Goal: Communication & Community: Answer question/provide support

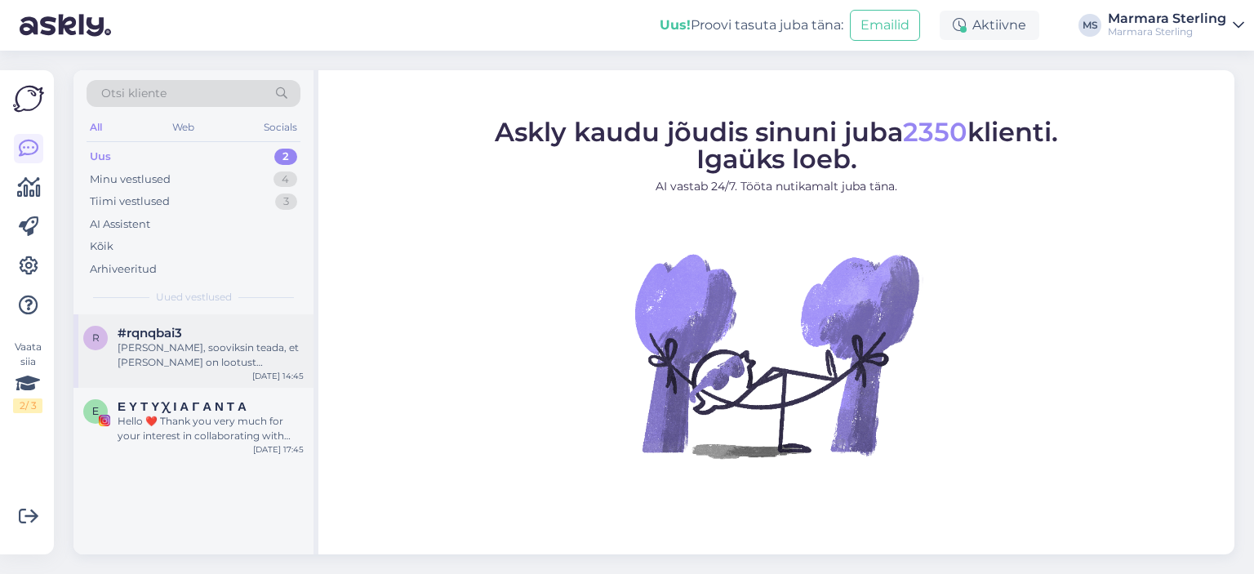
click at [200, 362] on div "[PERSON_NAME], sooviksin teada, et [PERSON_NAME] on lootust tagastuse tagasimak…" at bounding box center [211, 354] width 186 height 29
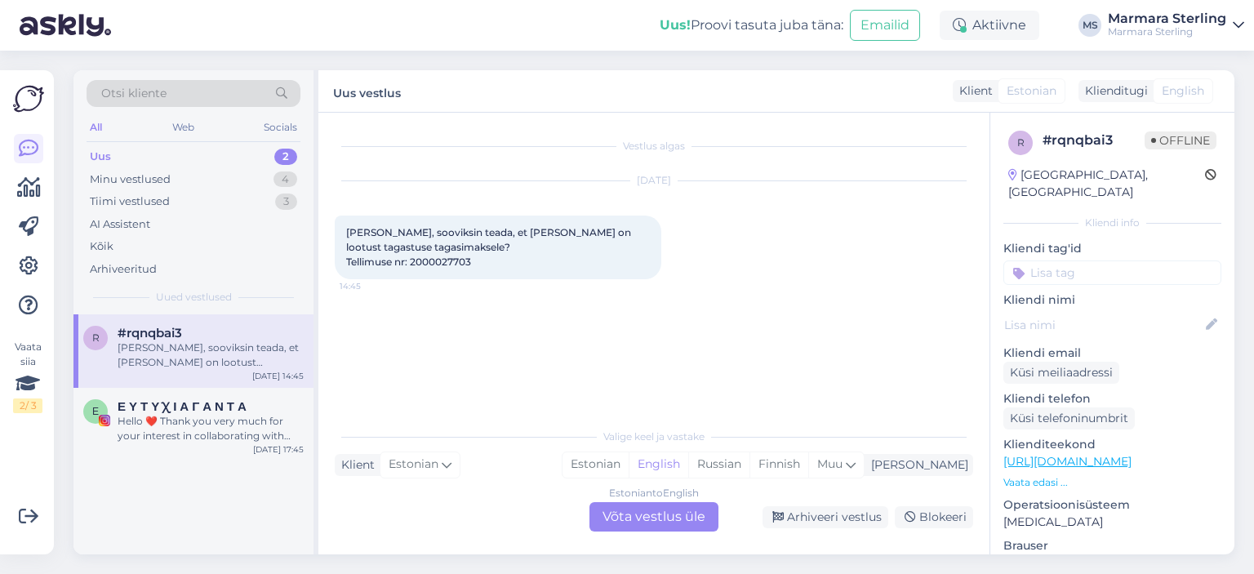
click at [636, 522] on div "Estonian to English Võta vestlus üle" at bounding box center [653, 516] width 129 height 29
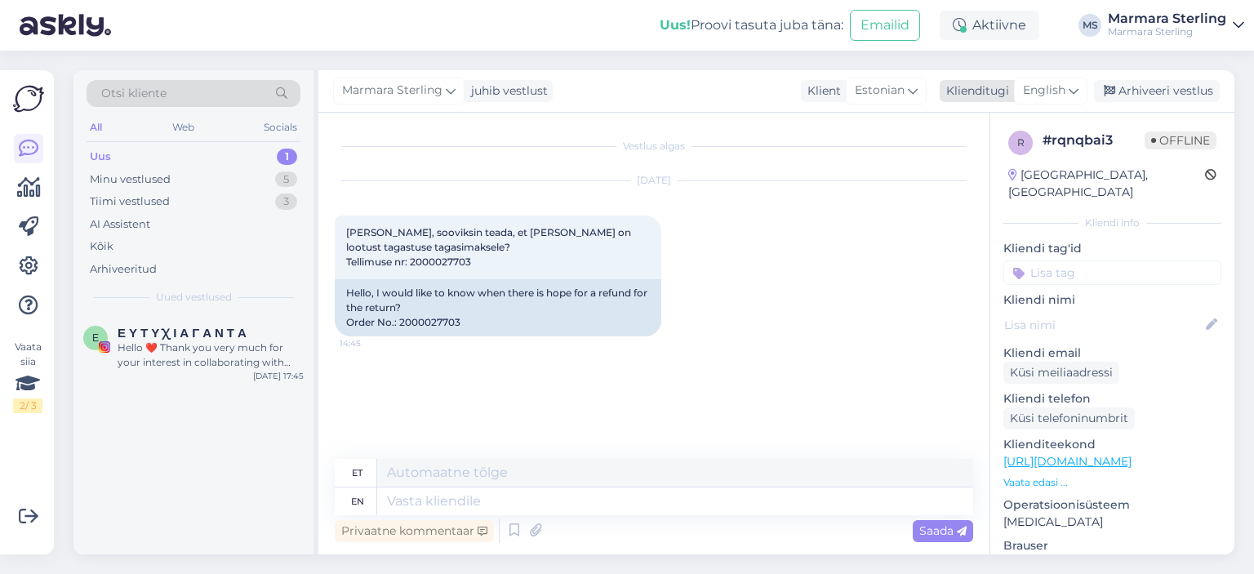
click at [1057, 83] on span "English" at bounding box center [1044, 91] width 42 height 18
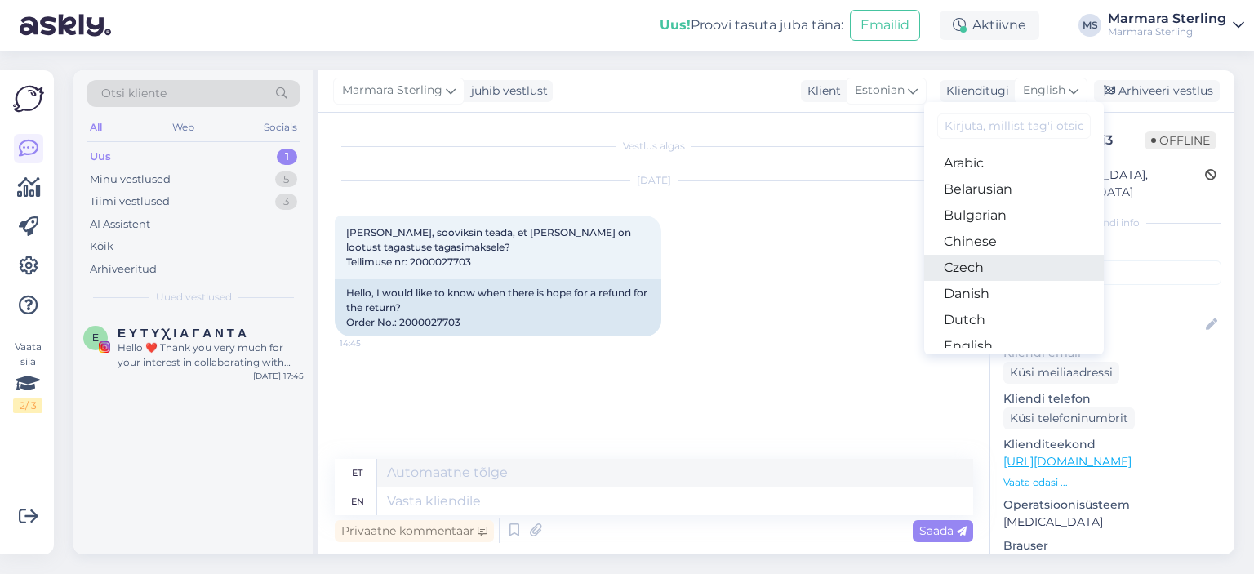
scroll to position [163, 0]
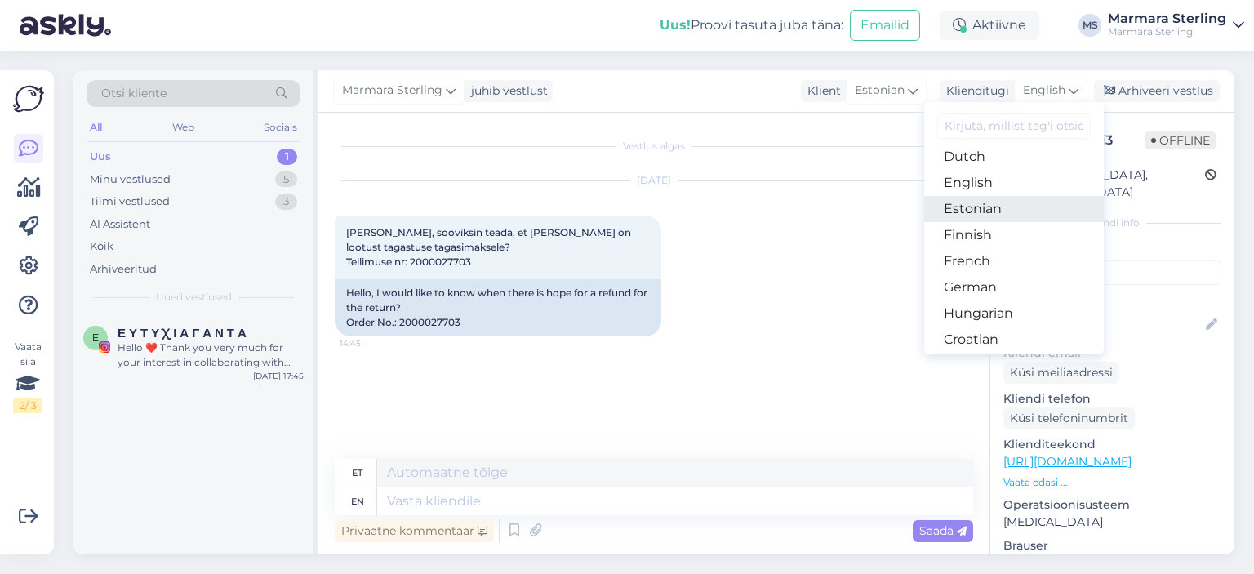
click at [1012, 211] on link "Estonian" at bounding box center [1014, 209] width 180 height 26
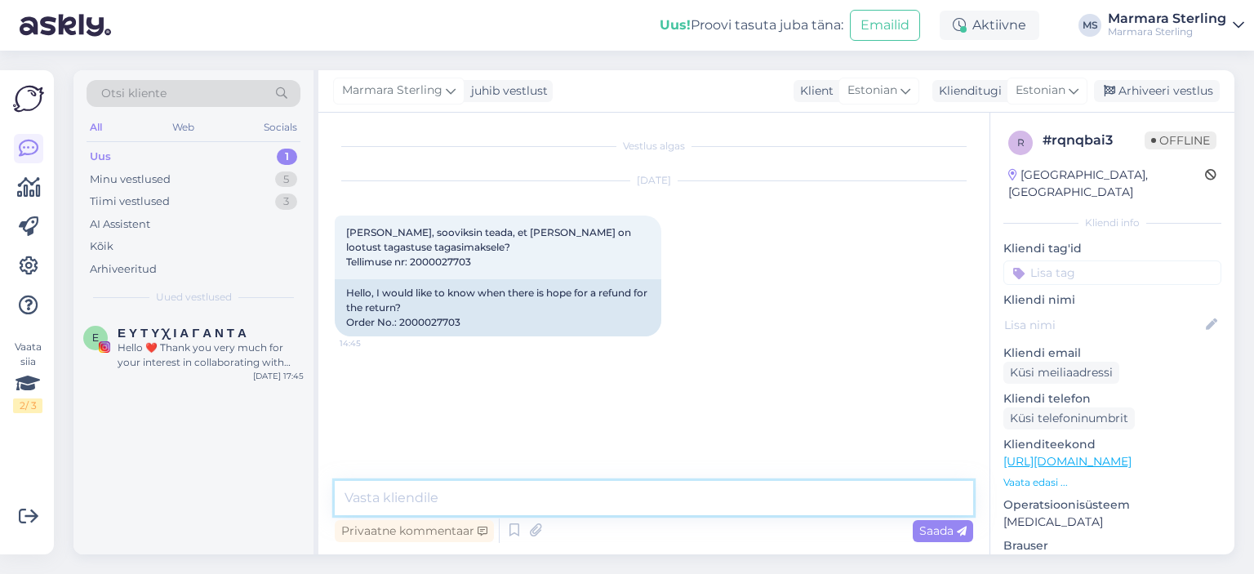
click at [506, 502] on textarea at bounding box center [654, 498] width 638 height 34
type textarea "Tere!"
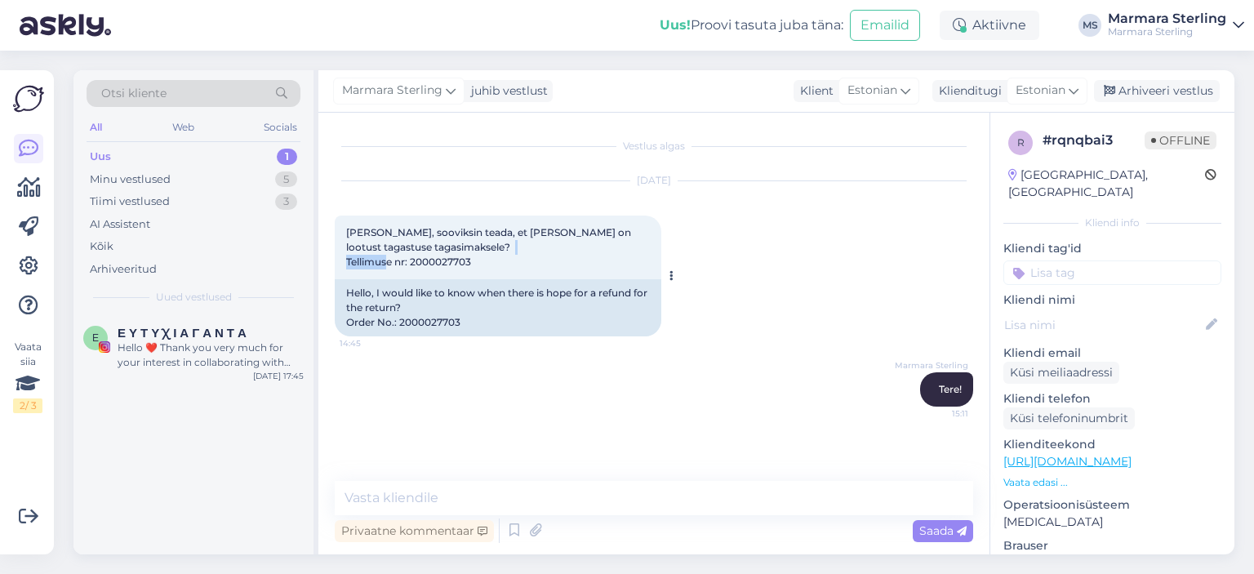
drag, startPoint x: 411, startPoint y: 260, endPoint x: 477, endPoint y: 260, distance: 65.3
click at [477, 260] on div "[PERSON_NAME], sooviksin teada, et [PERSON_NAME] on lootust tagastuse tagasimak…" at bounding box center [498, 247] width 327 height 64
copy span "2000027703"
click at [545, 495] on textarea at bounding box center [654, 498] width 638 height 34
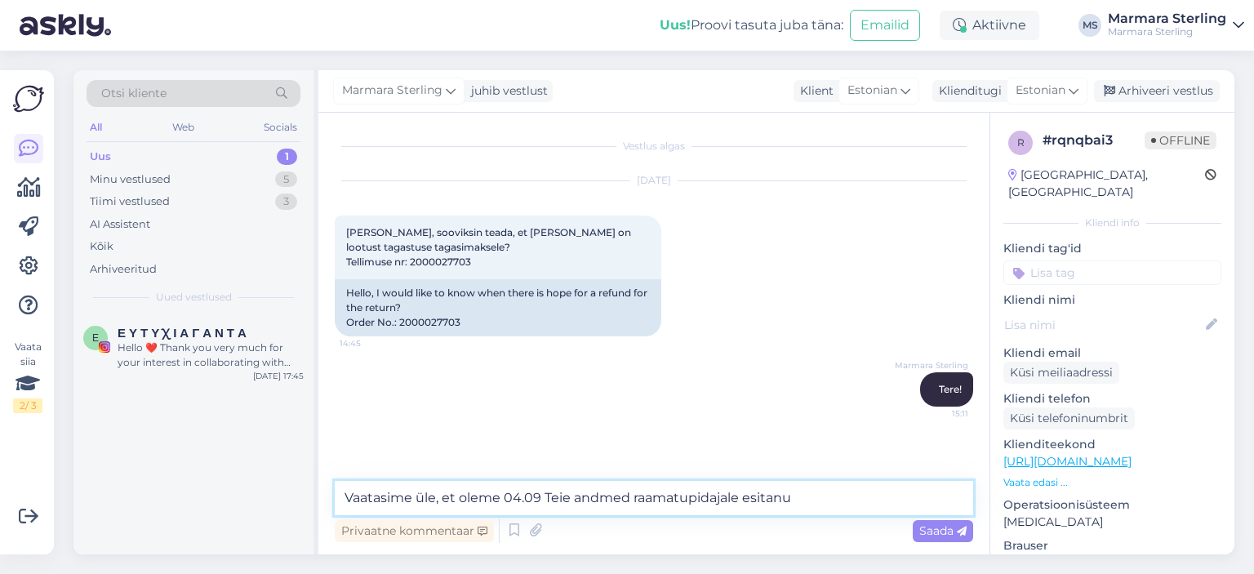
type textarea "Vaatasime üle, et oleme 04.09 Teie andmed raamatupidajale esitanud"
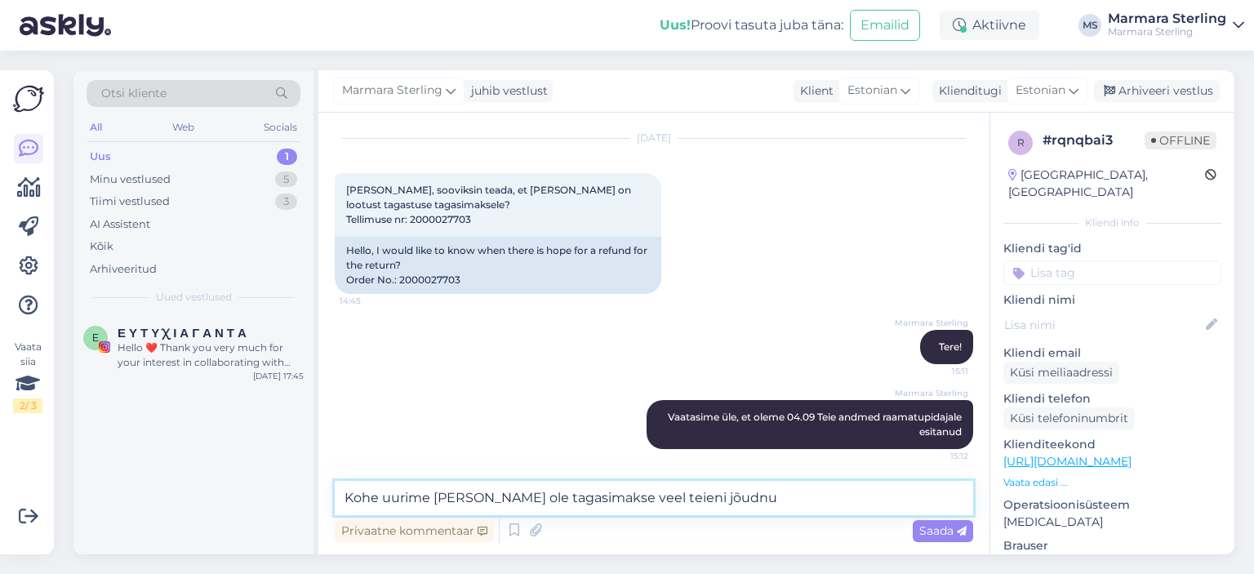
type textarea "Kohe uurime [PERSON_NAME] ole tagasimakse veel teieni jõudnud"
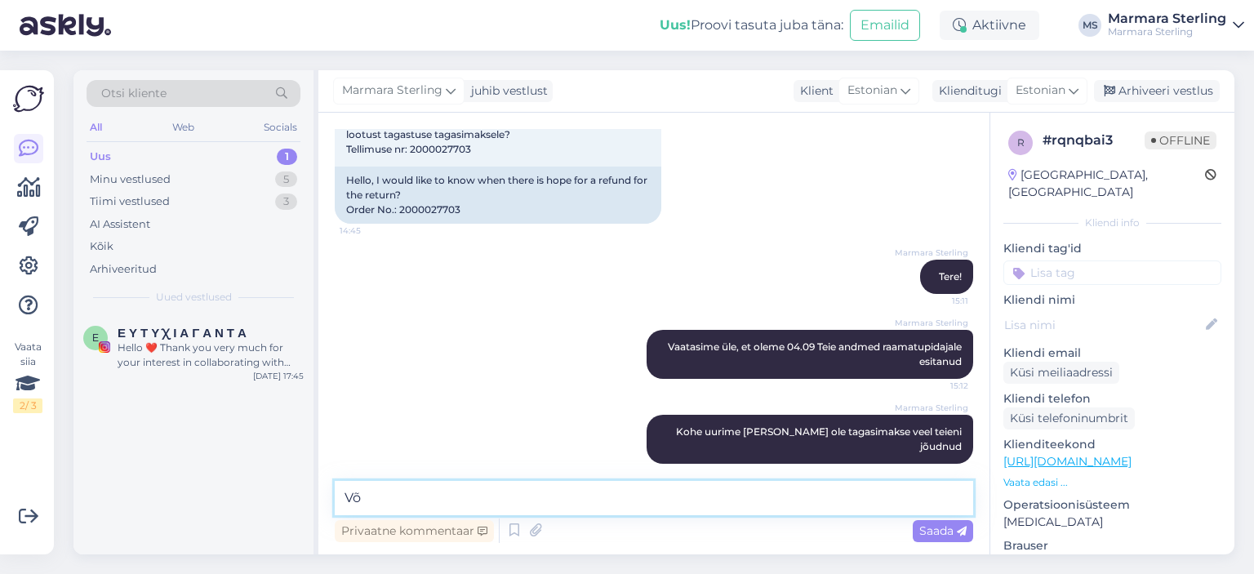
type textarea "V"
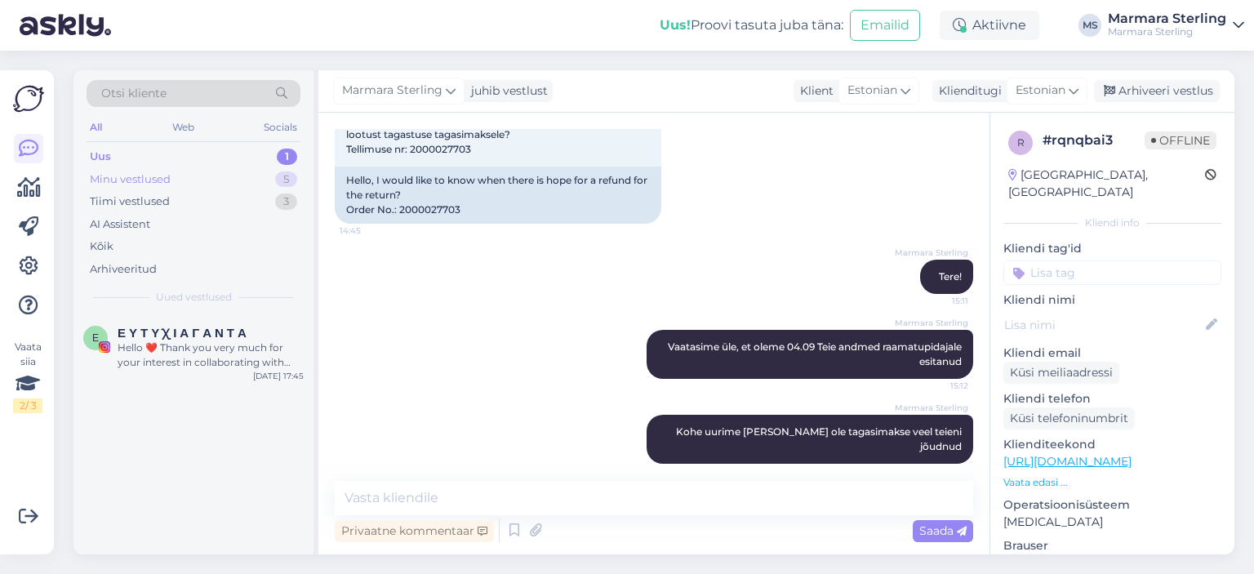
click at [238, 185] on div "Minu vestlused 5" at bounding box center [194, 179] width 214 height 23
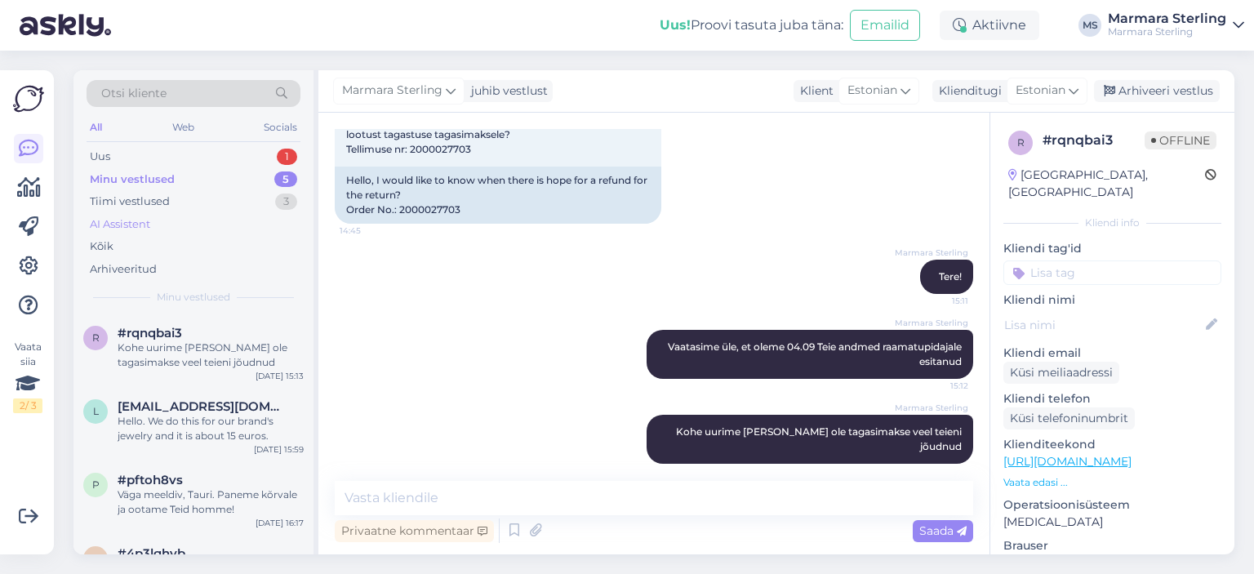
click at [215, 213] on div "AI Assistent" at bounding box center [194, 224] width 214 height 23
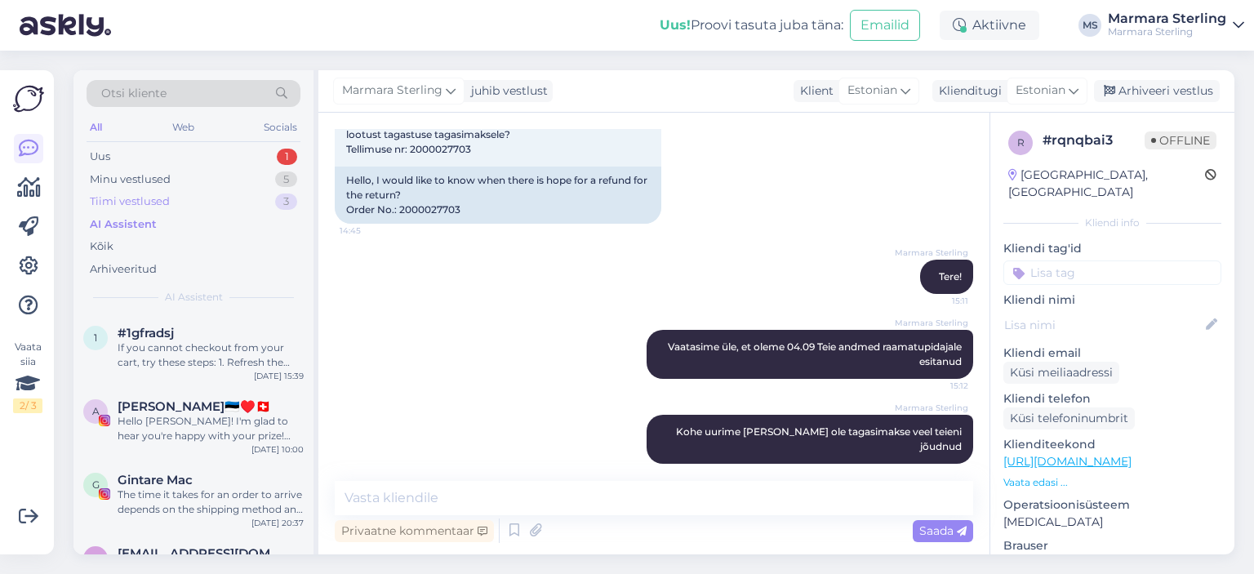
click at [217, 203] on div "Tiimi vestlused 3" at bounding box center [194, 201] width 214 height 23
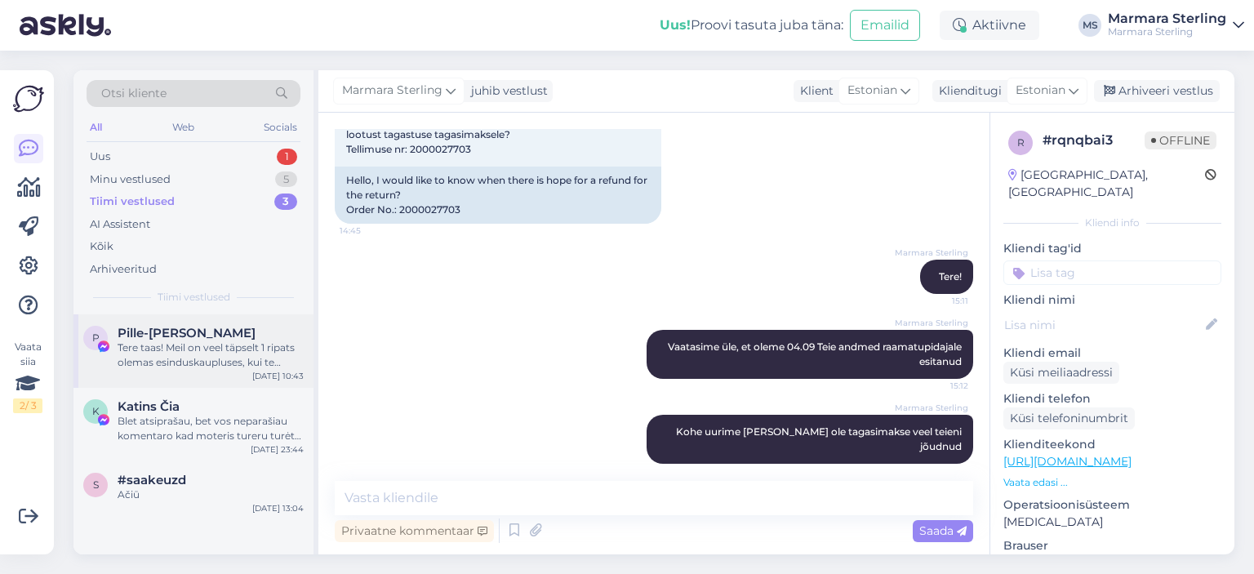
click at [214, 383] on div "P Pille-Riin Meikop Tere taas! Meil on veel täpselt 1 ripats olemas esinduskaup…" at bounding box center [193, 350] width 240 height 73
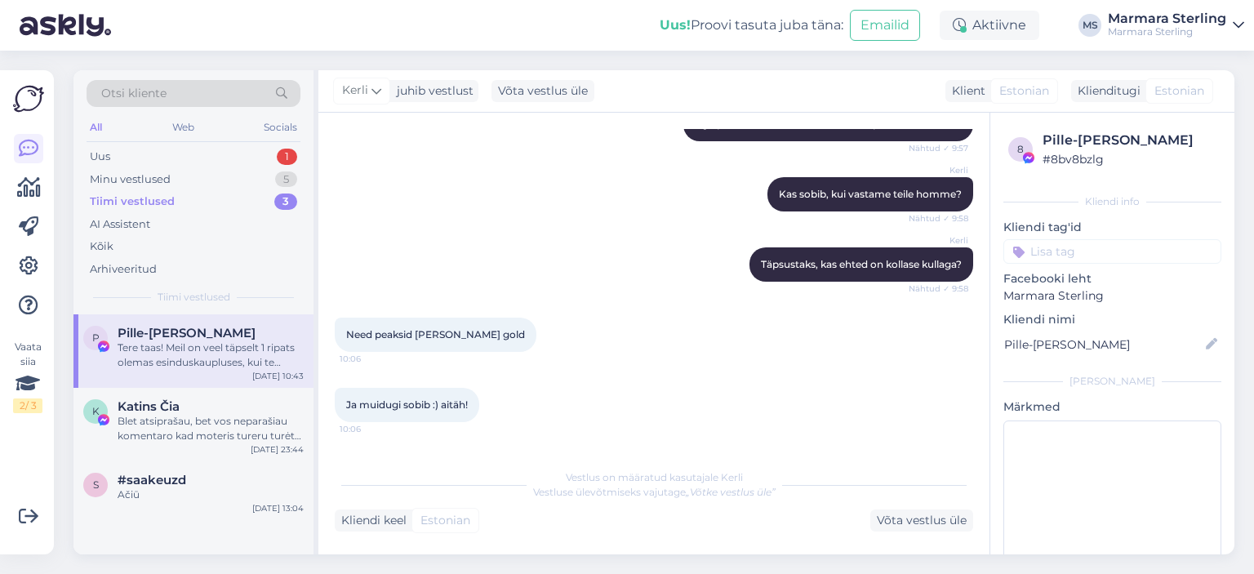
scroll to position [722, 0]
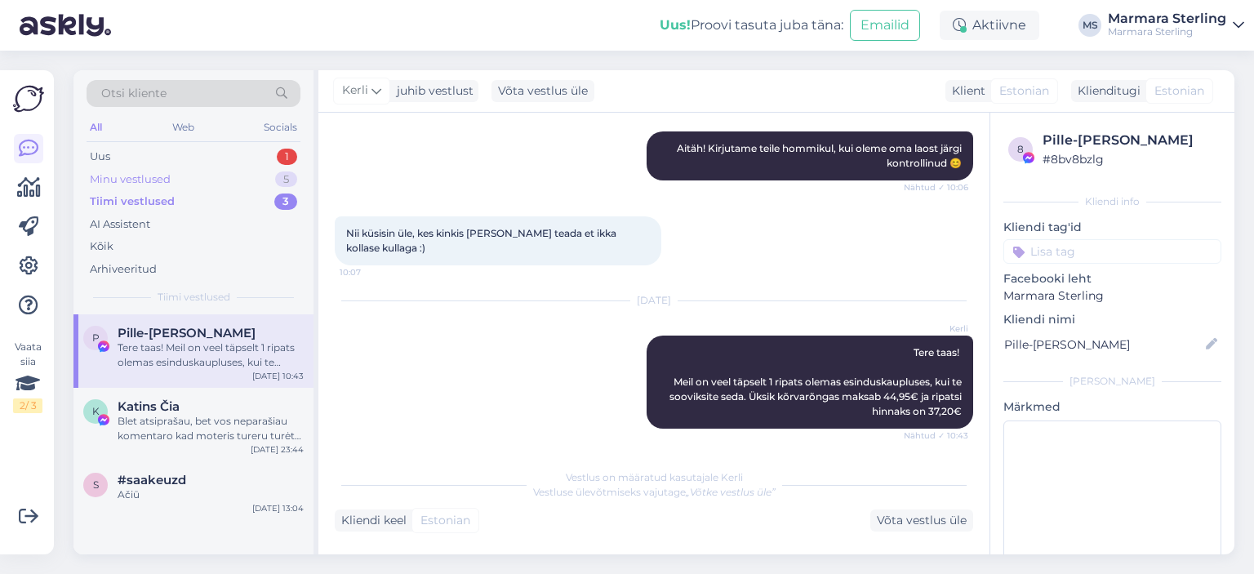
click at [180, 182] on div "Minu vestlused 5" at bounding box center [194, 179] width 214 height 23
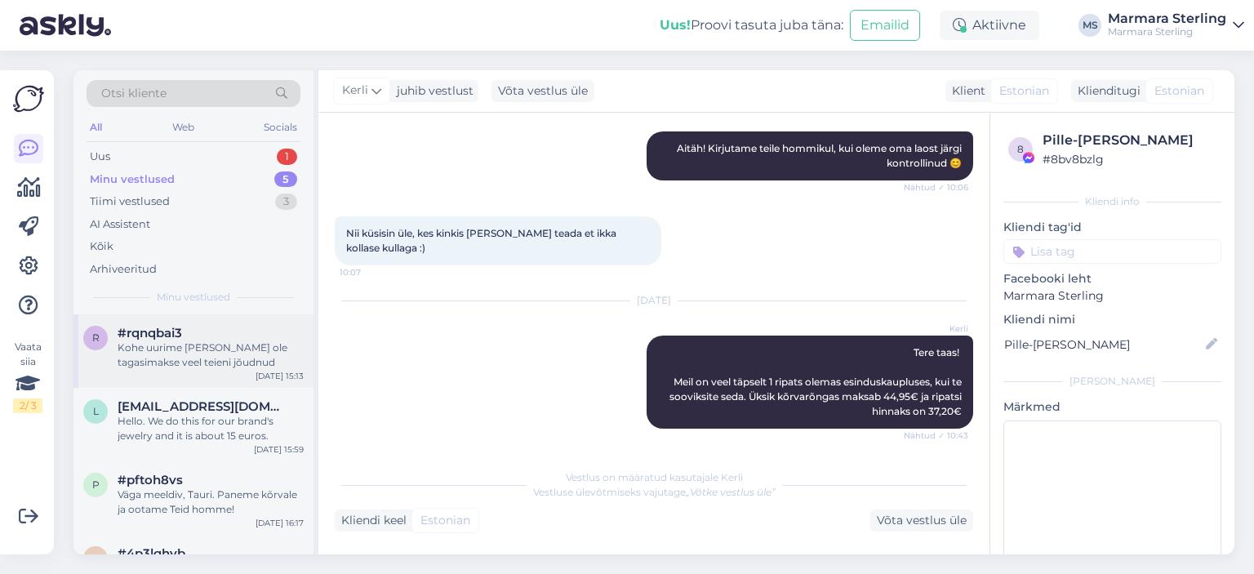
click at [246, 342] on div "Kohe uurime [PERSON_NAME] ole tagasimakse veel teieni jõudnud" at bounding box center [211, 354] width 186 height 29
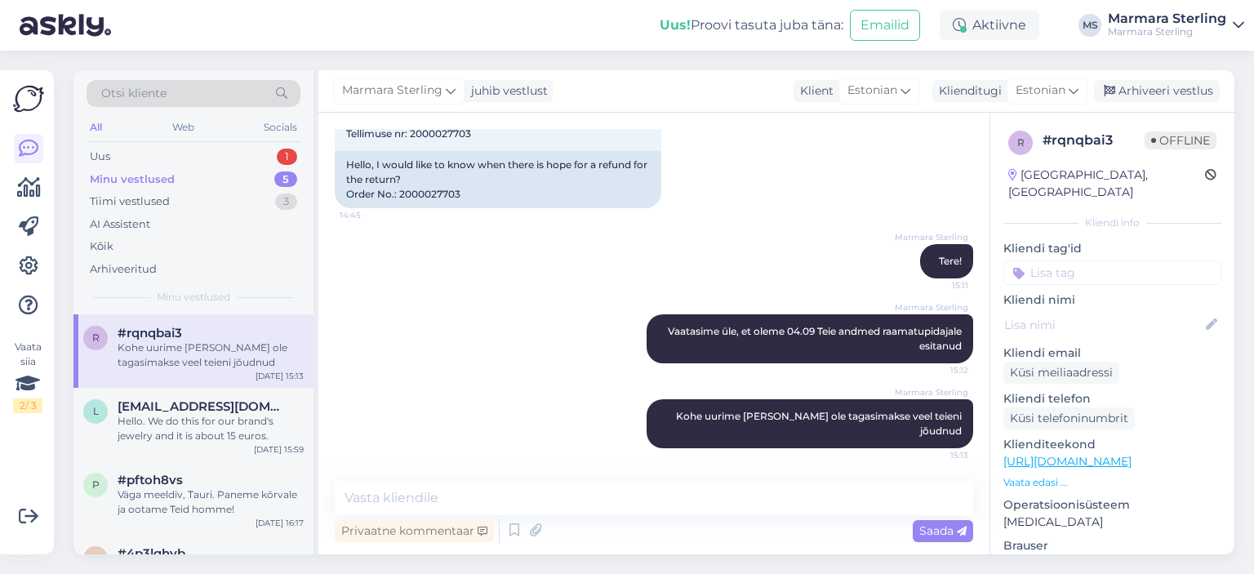
scroll to position [113, 0]
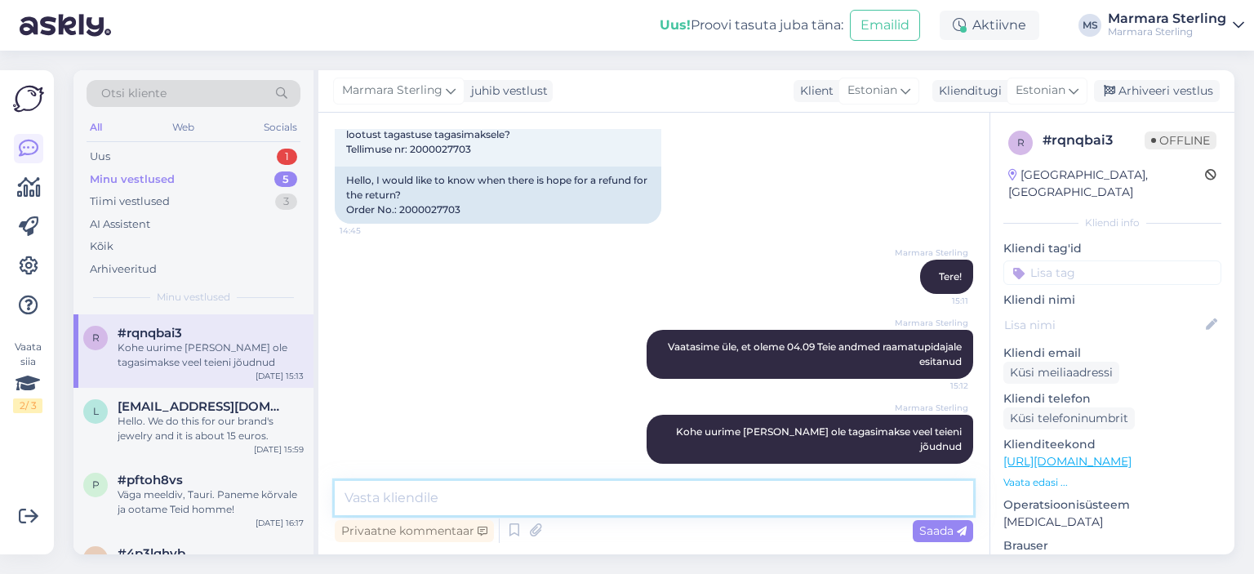
click at [526, 504] on textarea at bounding box center [654, 498] width 638 height 34
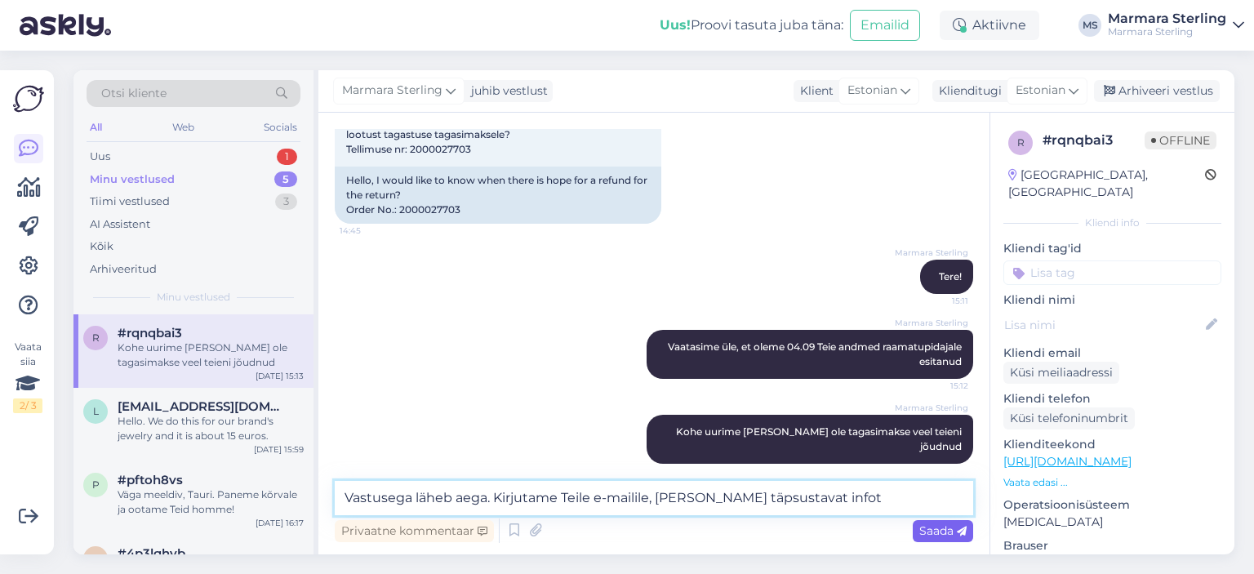
type textarea "Vastusega läheb aega. Kirjutame Teile e-mailile, [PERSON_NAME] täpsustavat infot"
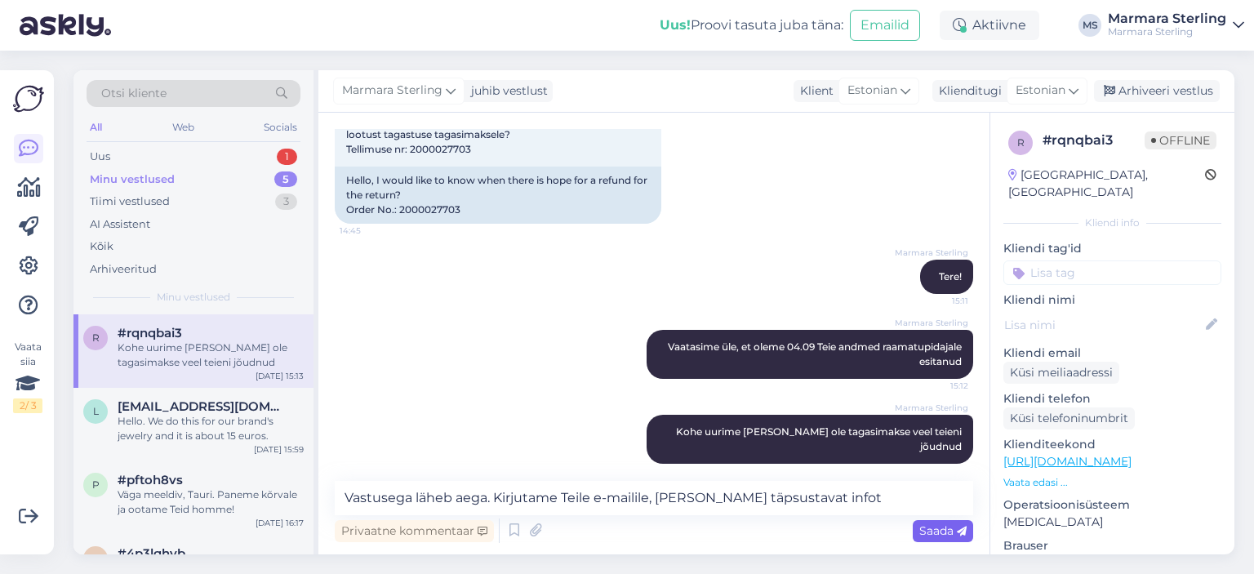
click at [969, 537] on div "Saada" at bounding box center [943, 531] width 60 height 22
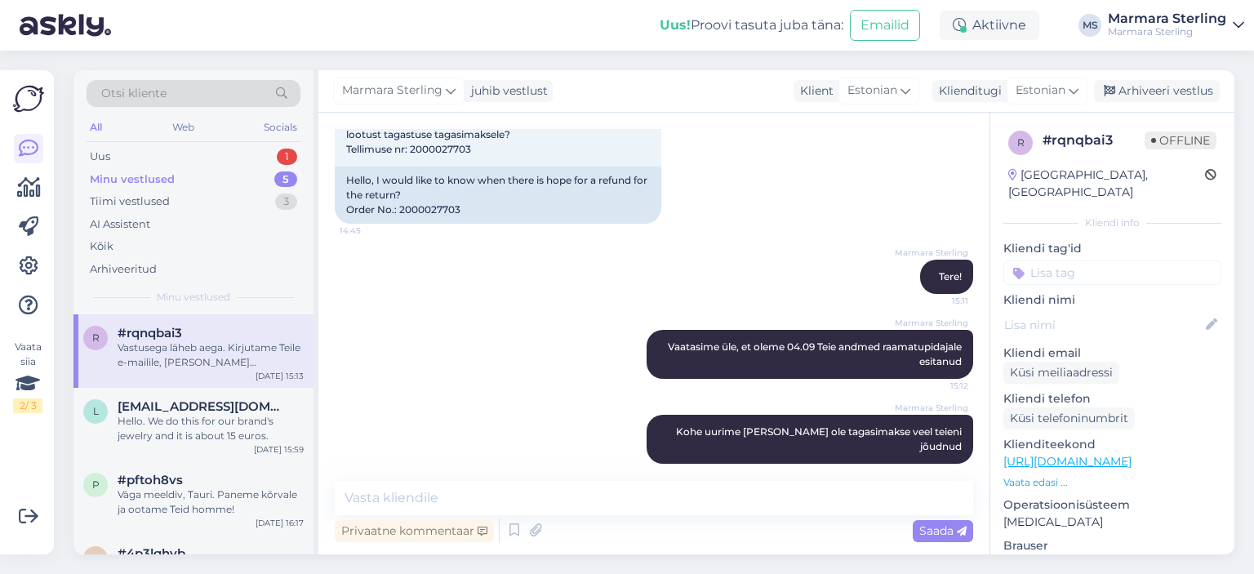
click at [950, 530] on div "Vestlus algas [DATE] Tere, sooviksin teada, et millal on lootust tagastuse taga…" at bounding box center [653, 334] width 671 height 442
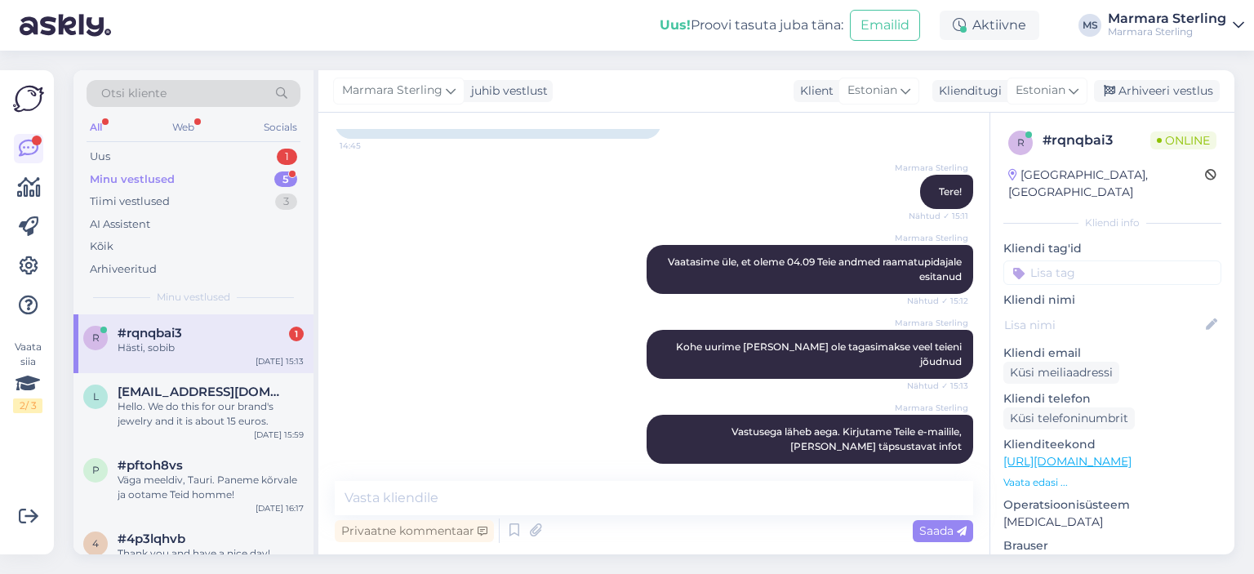
scroll to position [268, 0]
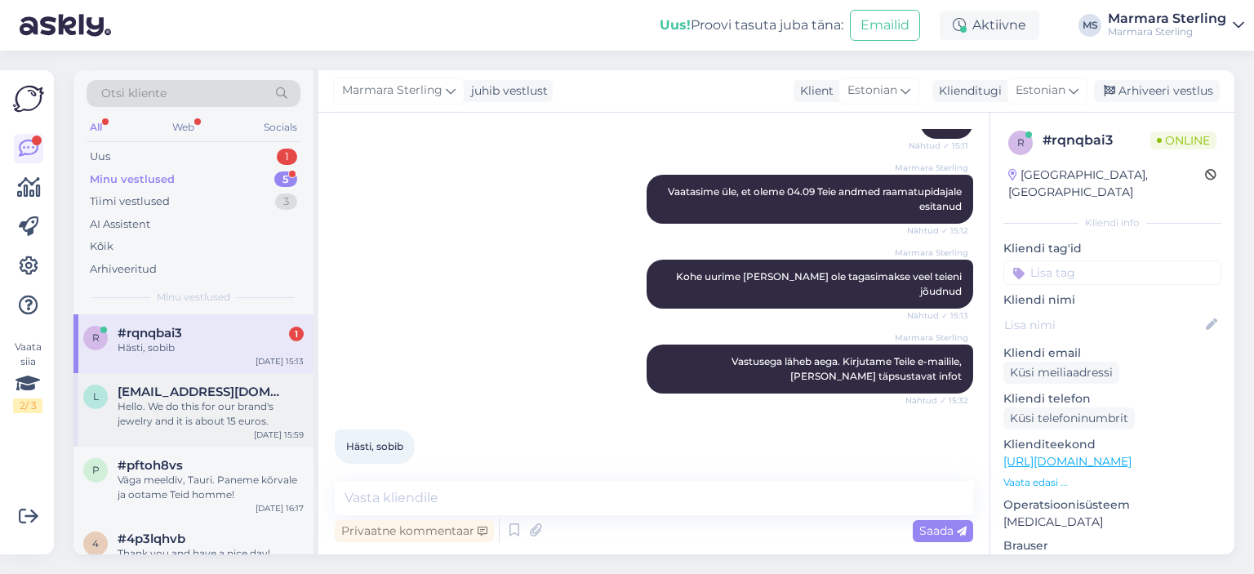
click at [202, 415] on div "Hello. We do this for our brand's jewelry and it is about 15 euros." at bounding box center [211, 413] width 186 height 29
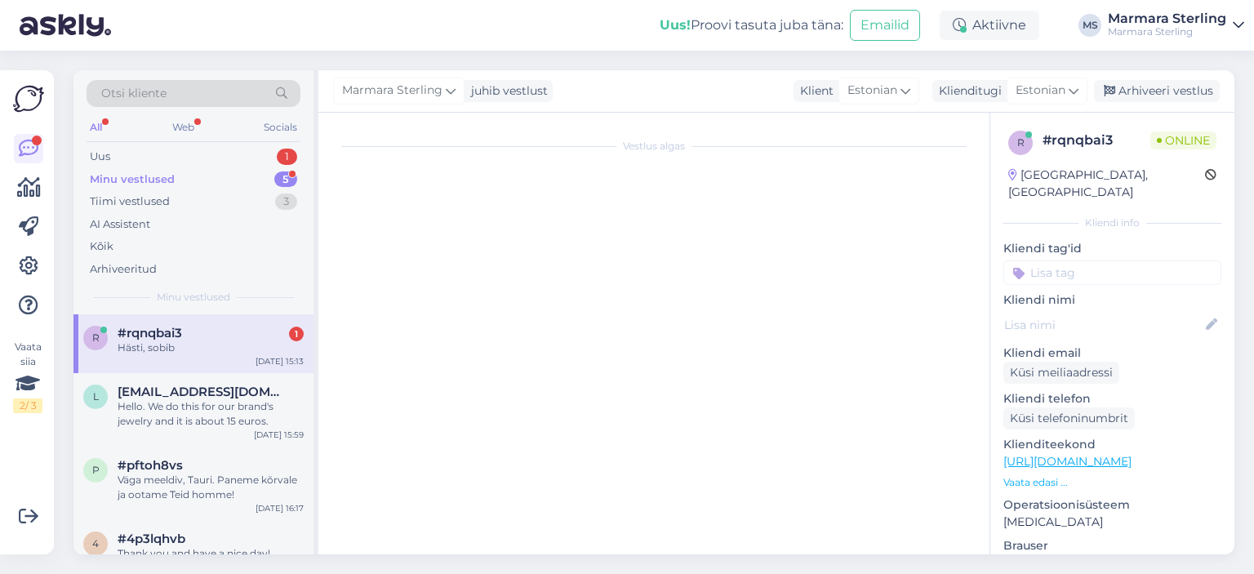
scroll to position [0, 0]
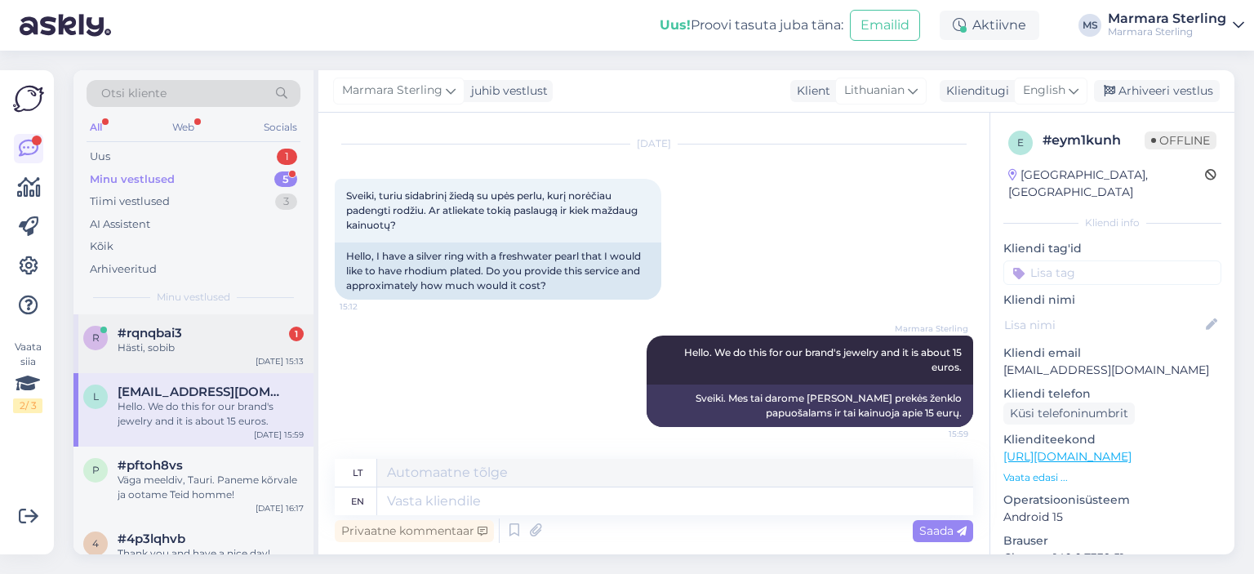
click at [198, 335] on div "#rqnqbai3 1" at bounding box center [211, 333] width 186 height 15
